Goal: Understand process/instructions: Learn how to perform a task or action

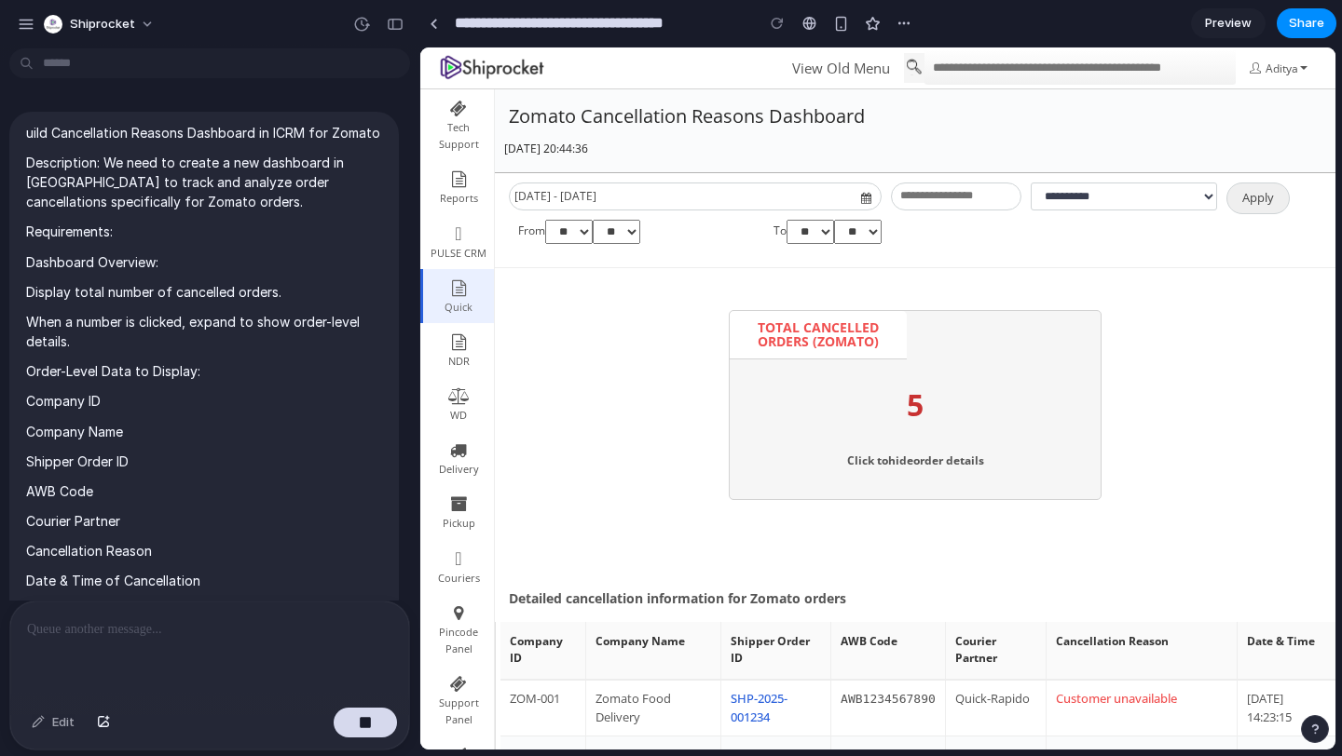
scroll to position [1331, 0]
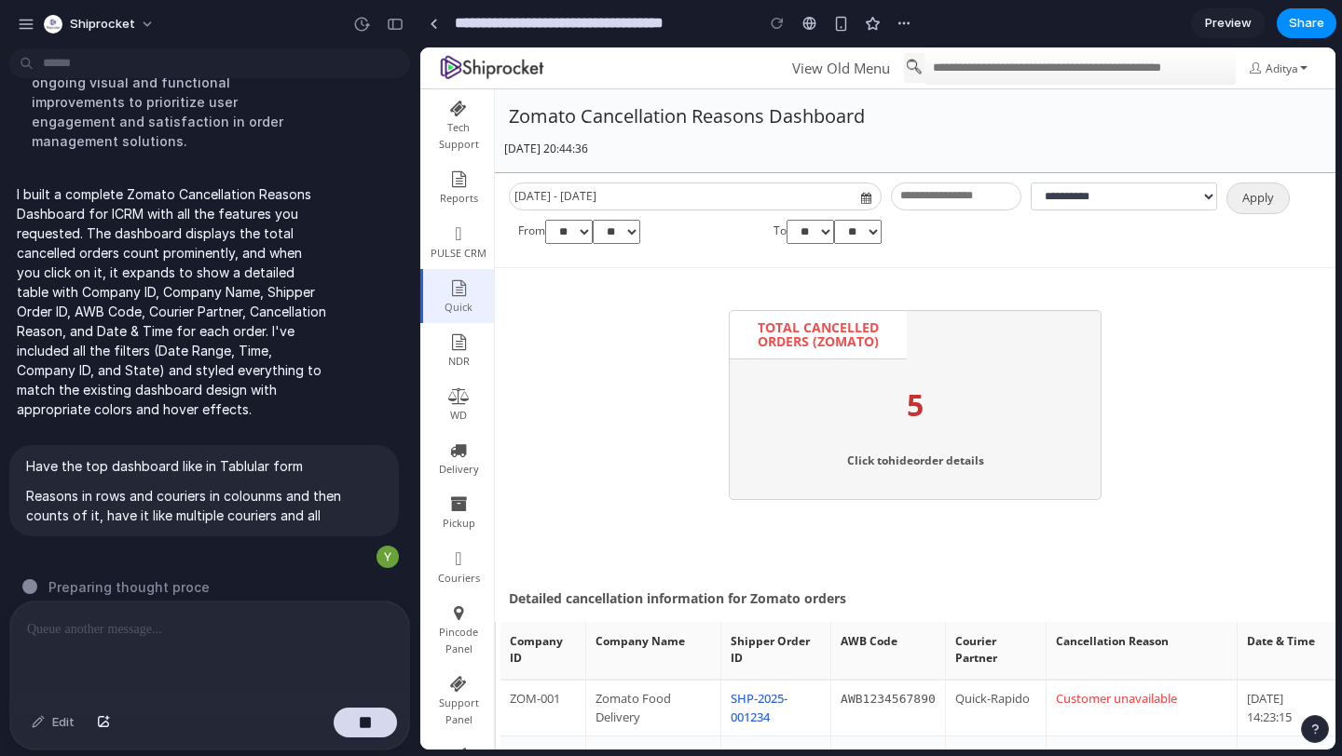
click at [909, 425] on p "5" at bounding box center [914, 399] width 371 height 61
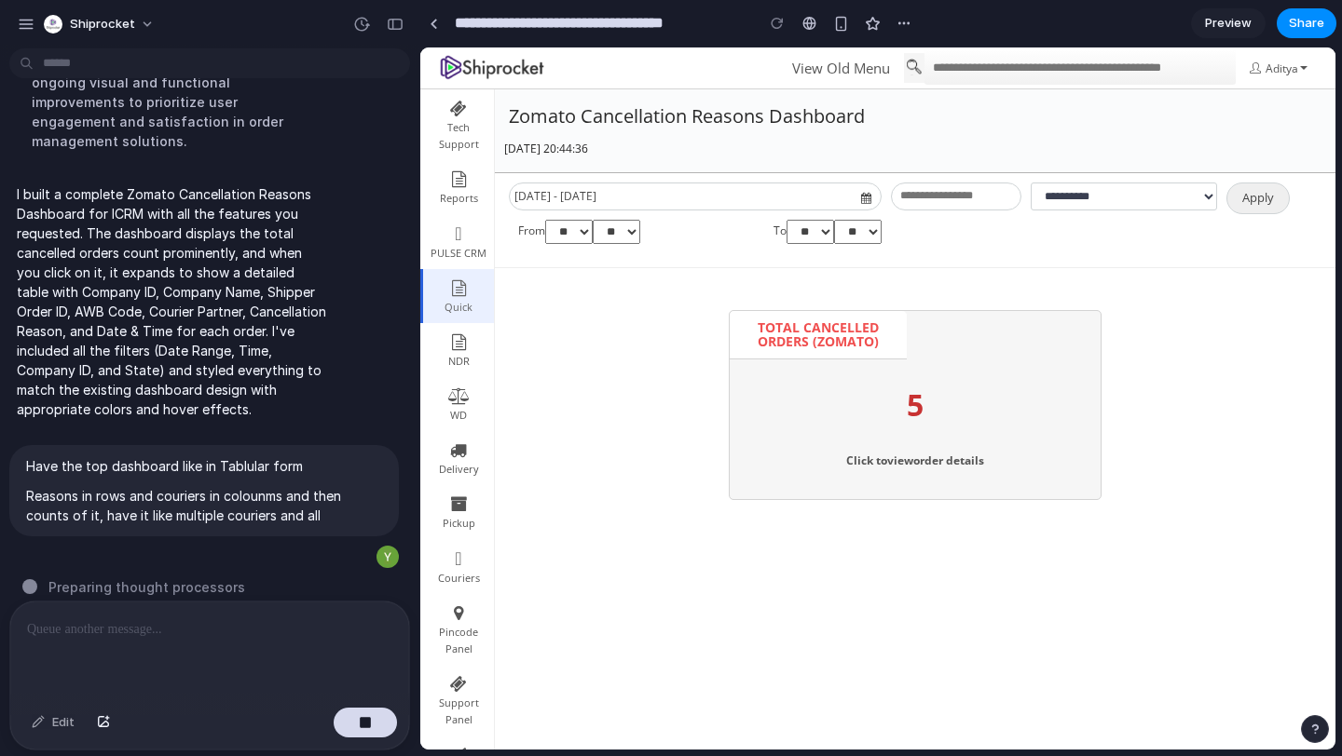
click at [909, 425] on p "5" at bounding box center [914, 399] width 371 height 61
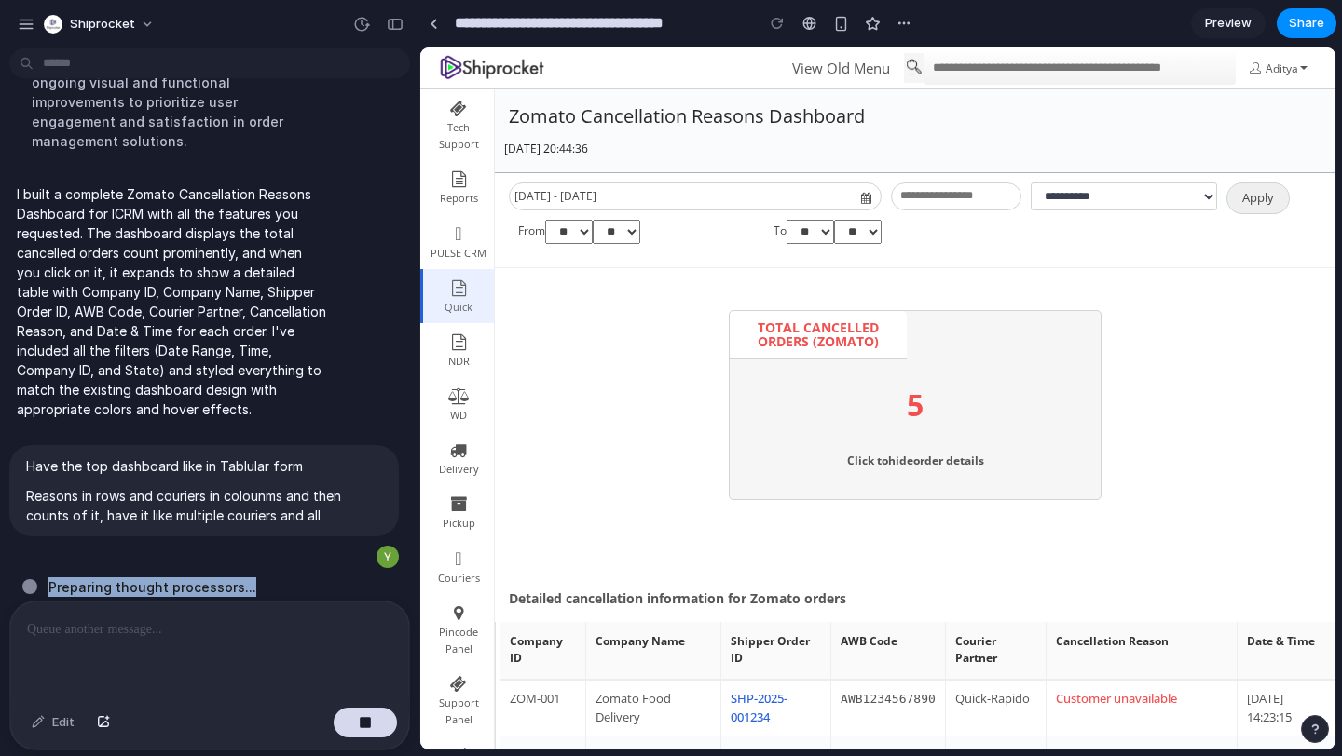
drag, startPoint x: 48, startPoint y: 570, endPoint x: 348, endPoint y: 564, distance: 300.1
click at [348, 578] on div "Preparing thought processors ..." at bounding box center [215, 588] width 386 height 20
click at [348, 578] on div "Preparing thought processors" at bounding box center [215, 588] width 386 height 20
click at [356, 550] on div "button" at bounding box center [355, 557] width 15 height 15
click at [175, 643] on div at bounding box center [209, 651] width 399 height 99
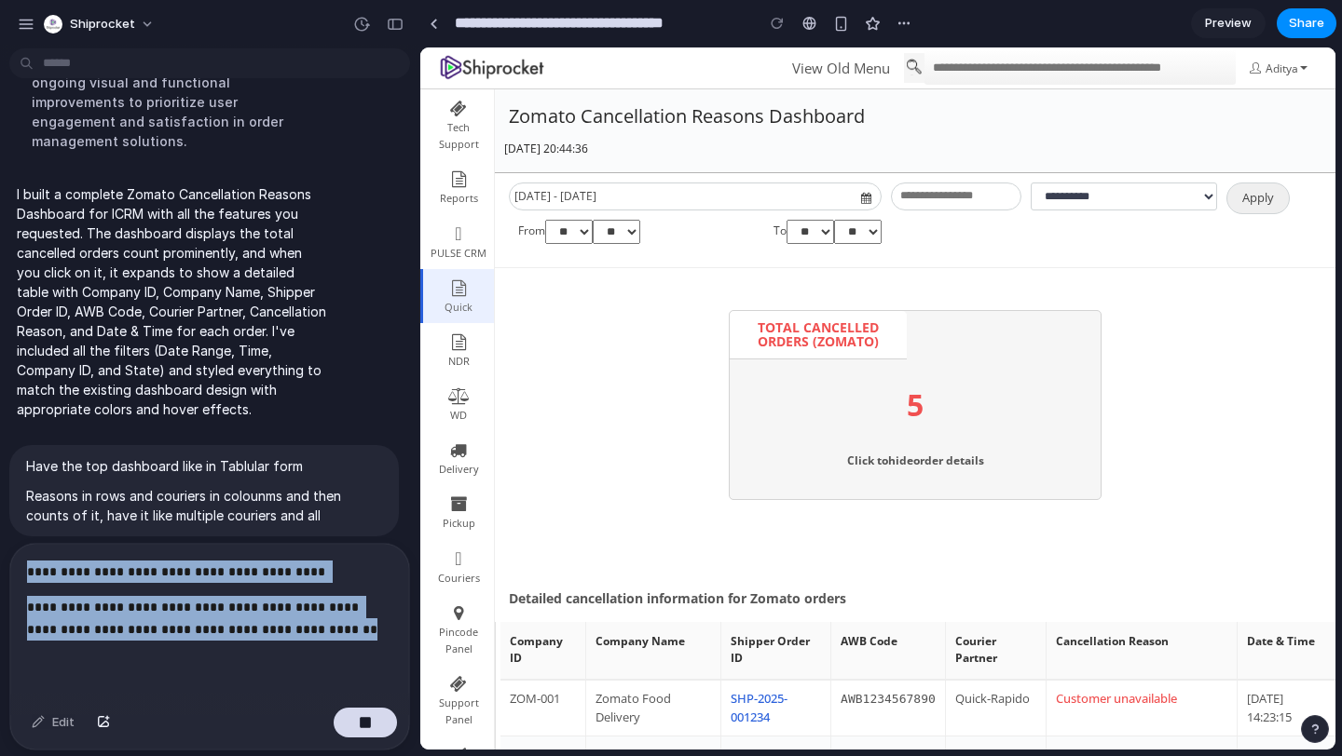
drag, startPoint x: 364, startPoint y: 631, endPoint x: 0, endPoint y: 403, distance: 429.4
click at [0, 403] on div "uild Cancellation Reasons Dashboard in ICRM for Zomato Description: We need to …" at bounding box center [209, 406] width 419 height 701
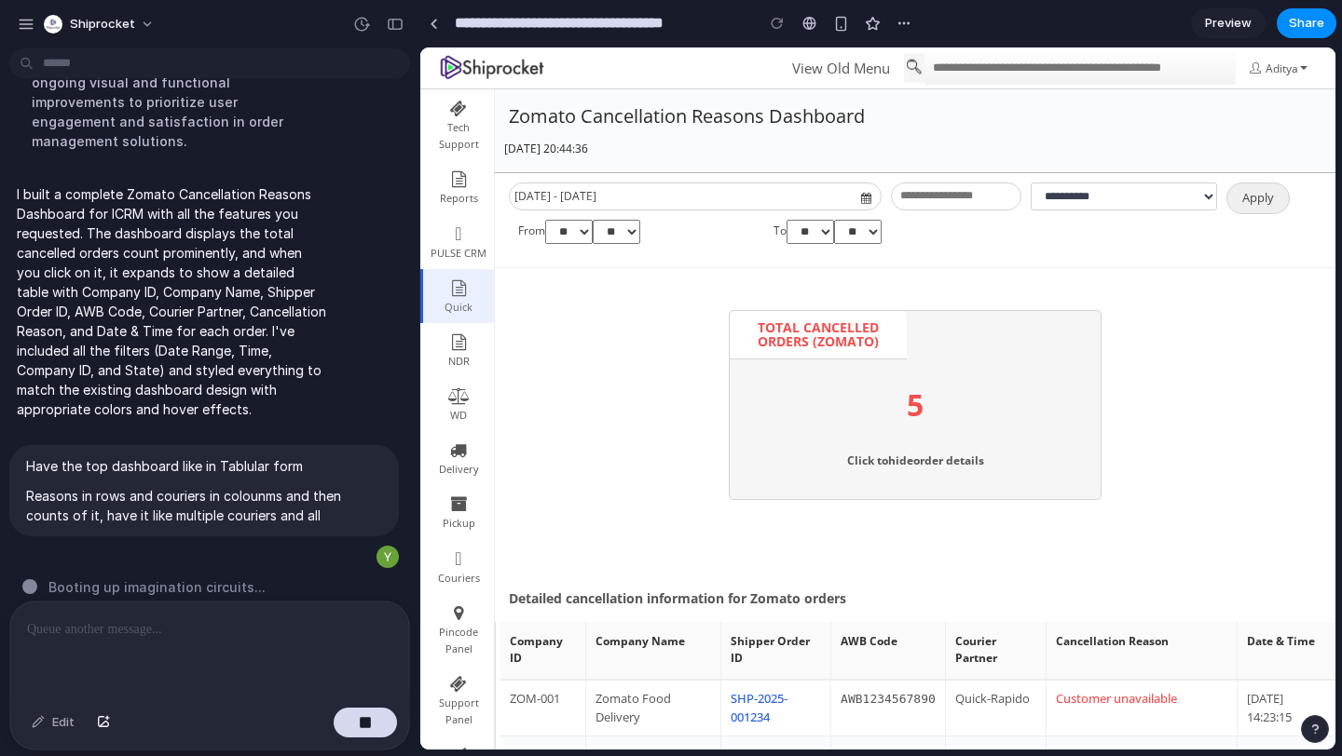
click at [1085, 36] on section "**********" at bounding box center [877, 23] width 917 height 47
